Goal: Task Accomplishment & Management: Complete application form

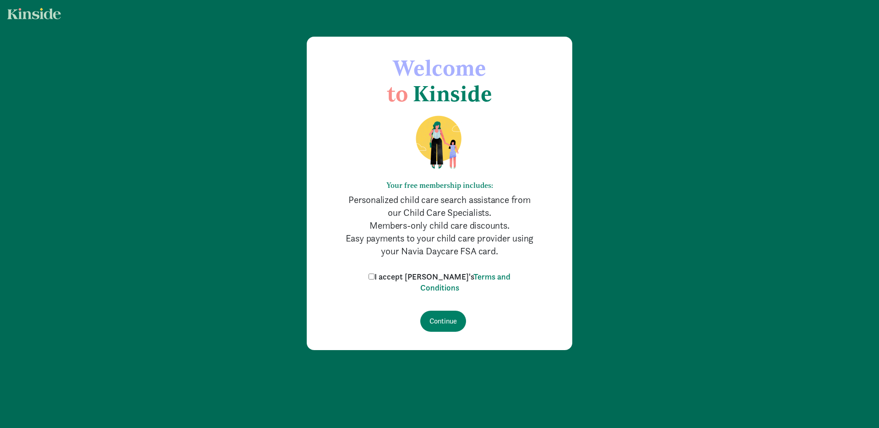
click at [375, 278] on input "I accept [PERSON_NAME]'s Terms and Conditions" at bounding box center [372, 276] width 6 height 6
checkbox input "true"
click at [432, 319] on input "Continue" at bounding box center [443, 321] width 46 height 21
